Goal: Task Accomplishment & Management: Manage account settings

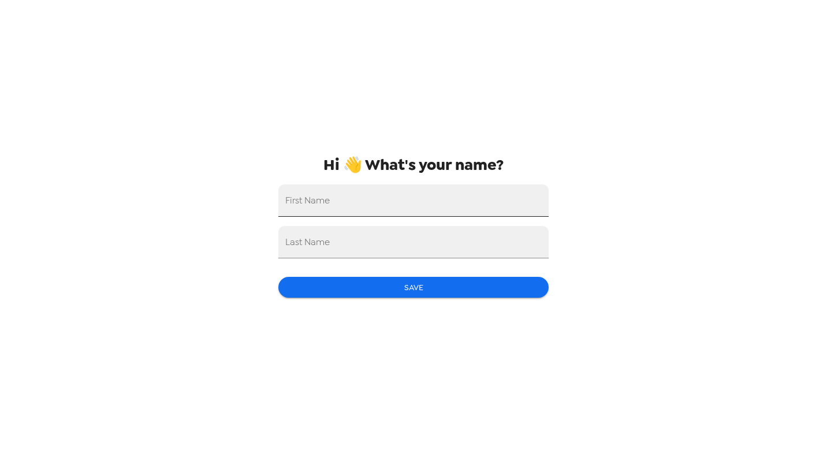
click at [330, 199] on input "First Name" at bounding box center [413, 200] width 270 height 32
type input "[PERSON_NAME]"
click at [413, 282] on button "Save" at bounding box center [413, 287] width 270 height 21
